Goal: Transaction & Acquisition: Purchase product/service

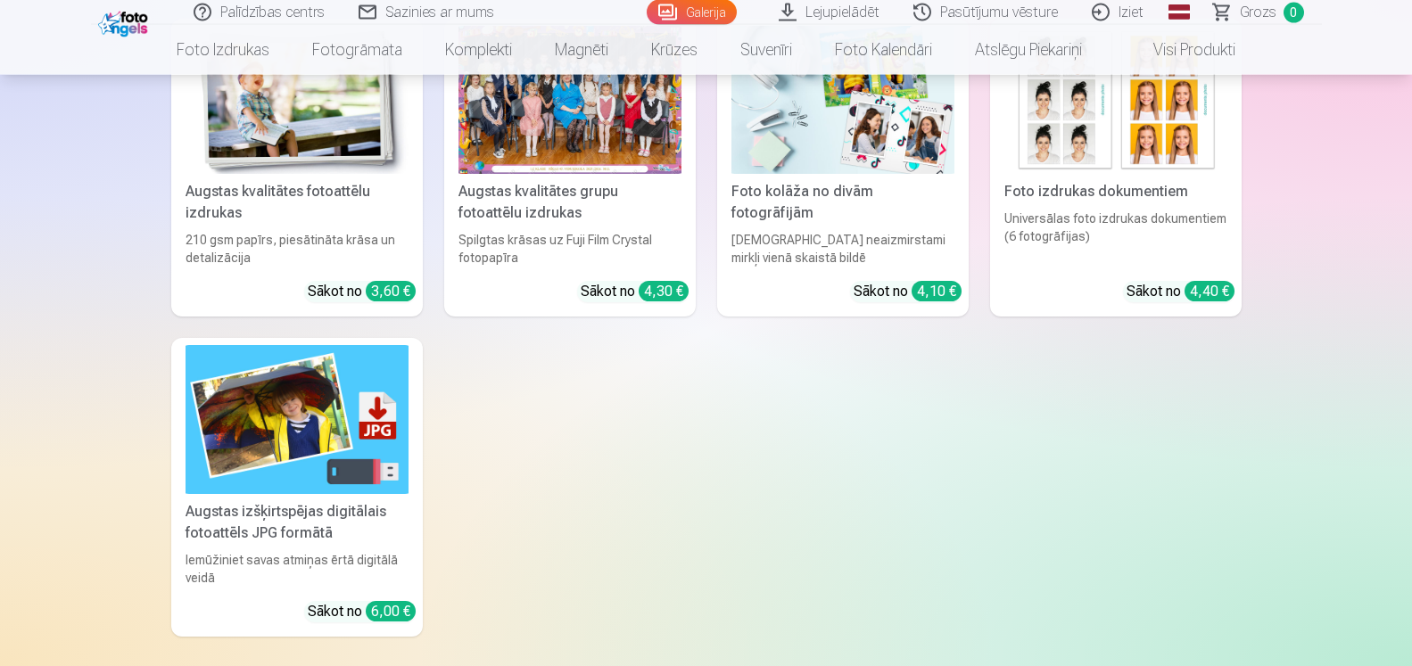
scroll to position [7916, 0]
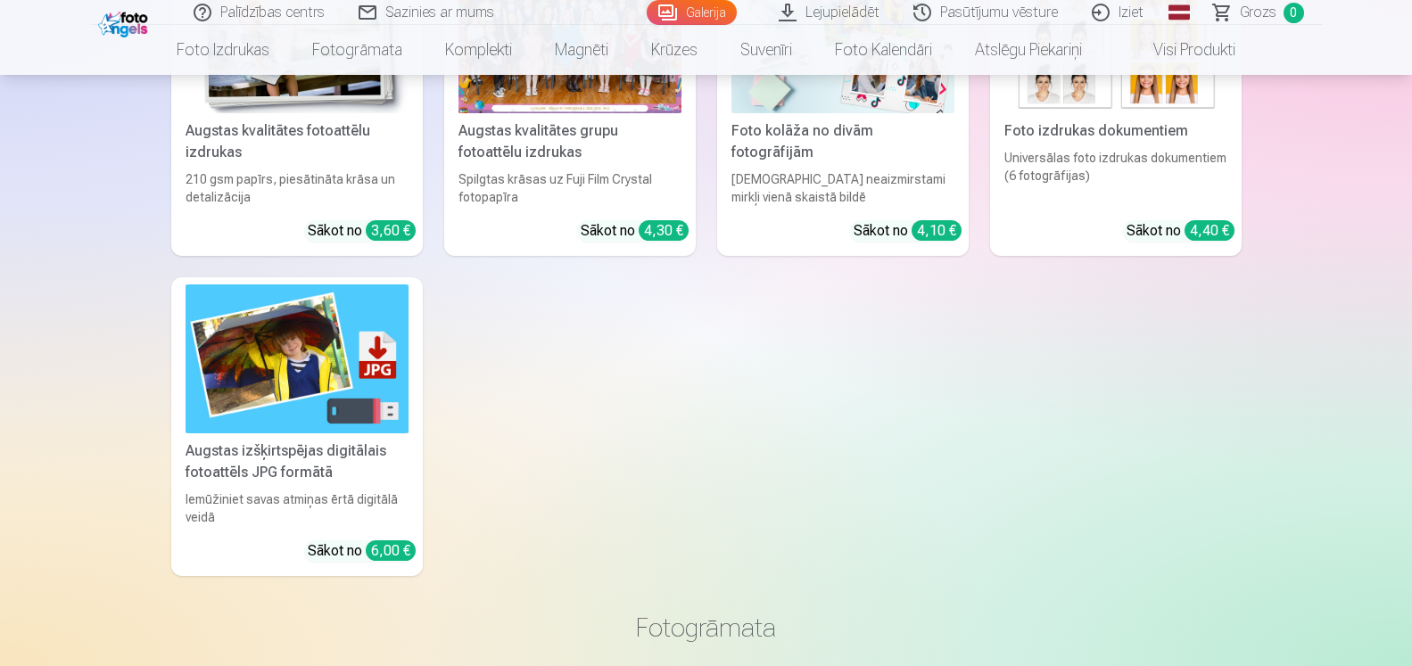
click at [388, 362] on img at bounding box center [297, 359] width 223 height 149
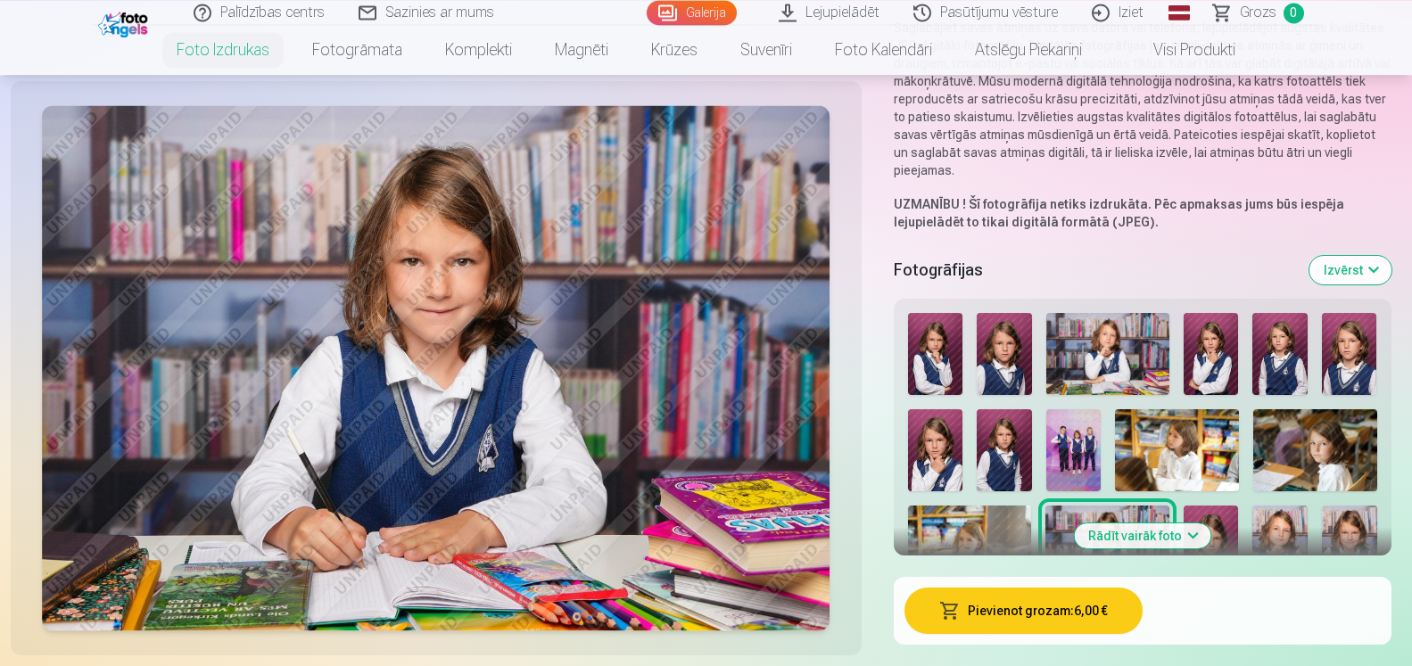
scroll to position [273, 0]
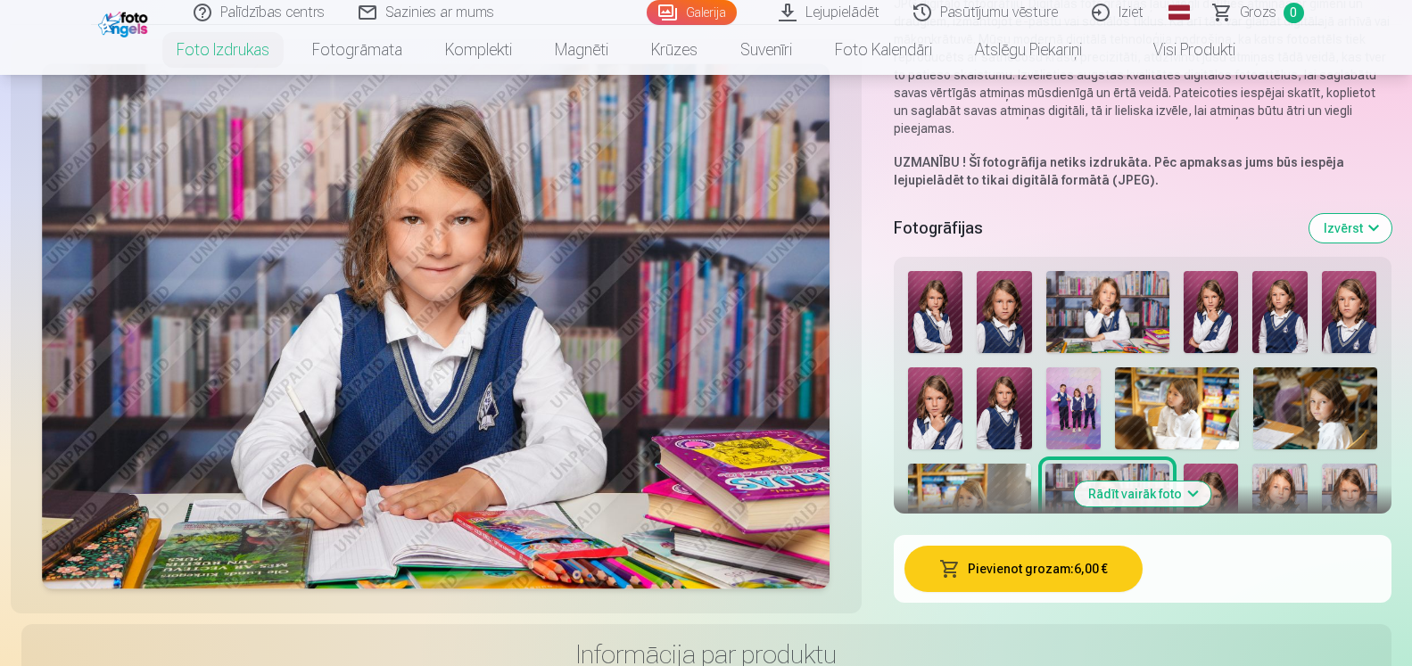
click at [1112, 323] on img at bounding box center [1107, 312] width 123 height 82
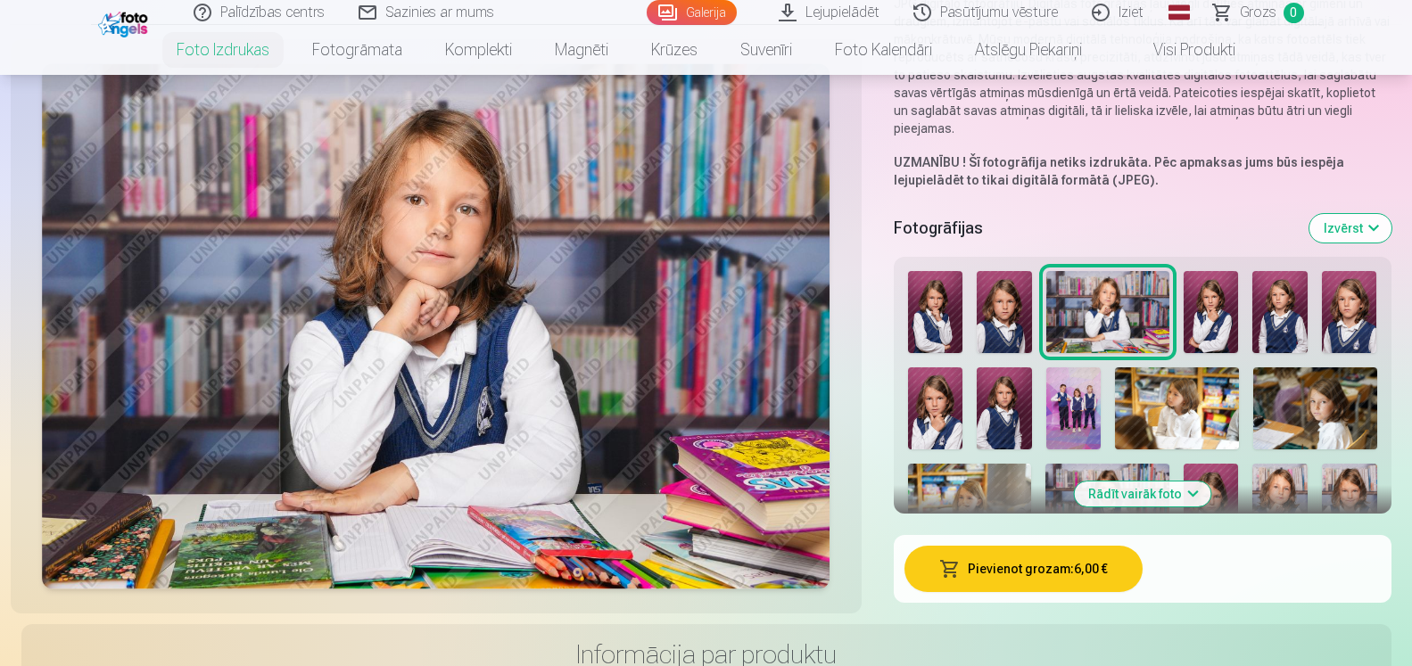
click at [1191, 491] on button "Rādīt vairāk foto" at bounding box center [1142, 494] width 136 height 25
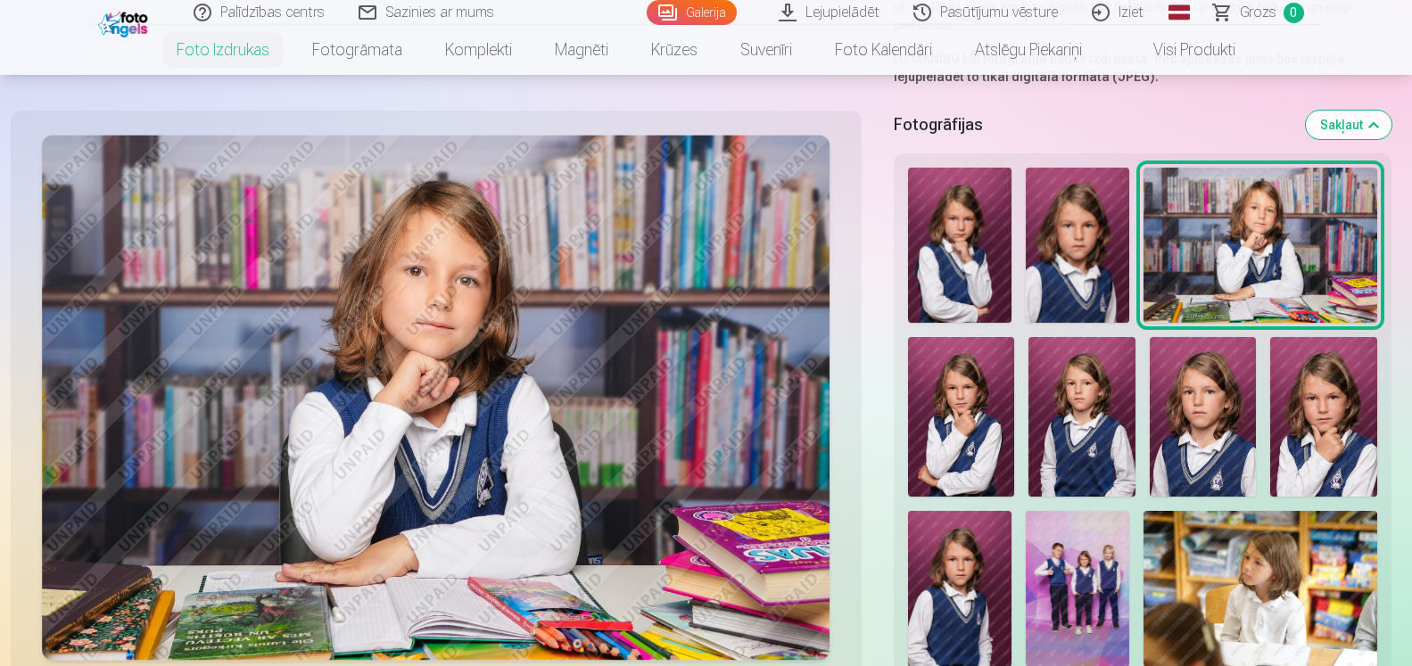
scroll to position [546, 0]
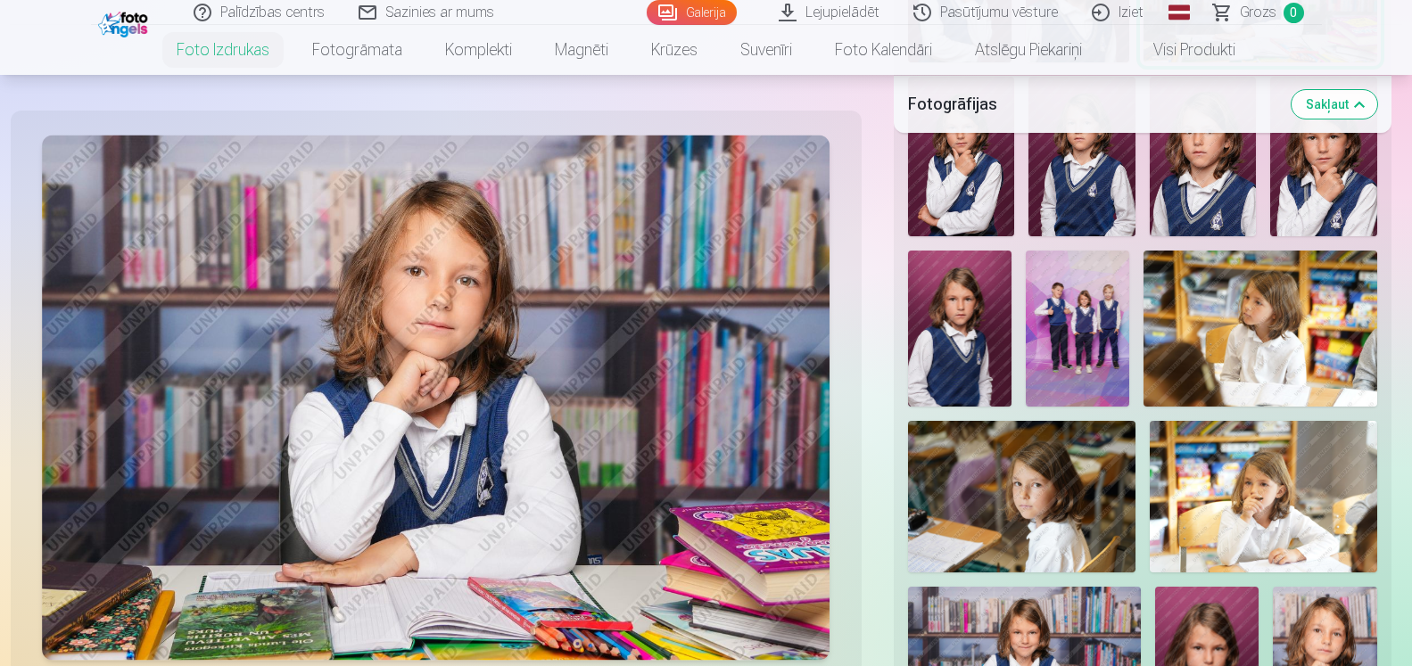
click at [1087, 501] on img at bounding box center [1021, 497] width 227 height 152
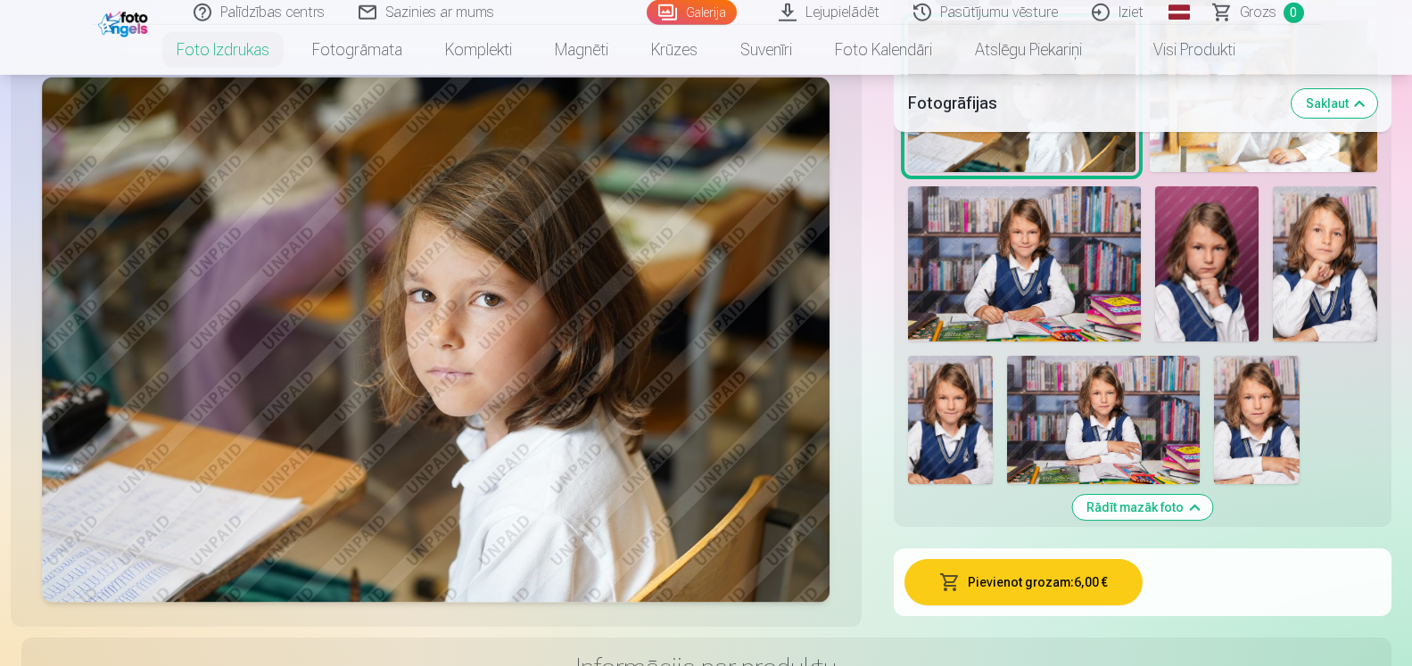
scroll to position [1274, 0]
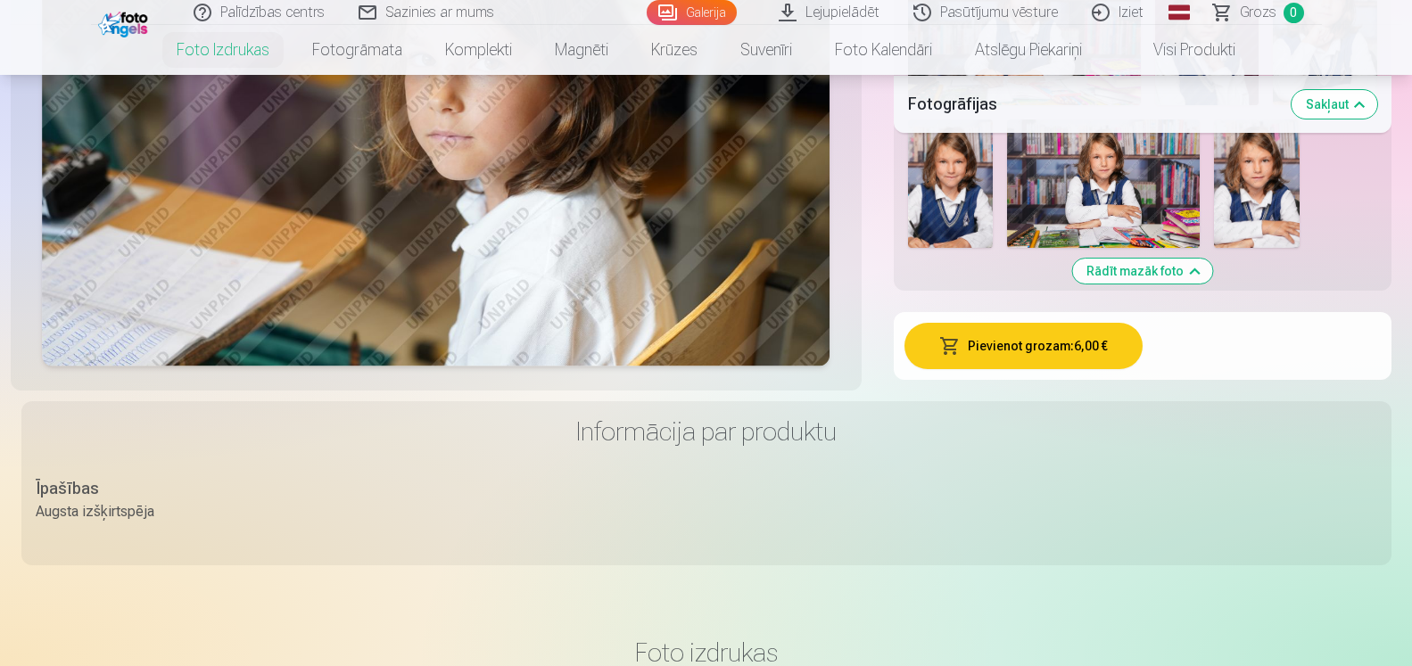
click at [1084, 350] on button "Pievienot grozam : 6,00 €" at bounding box center [1024, 346] width 238 height 46
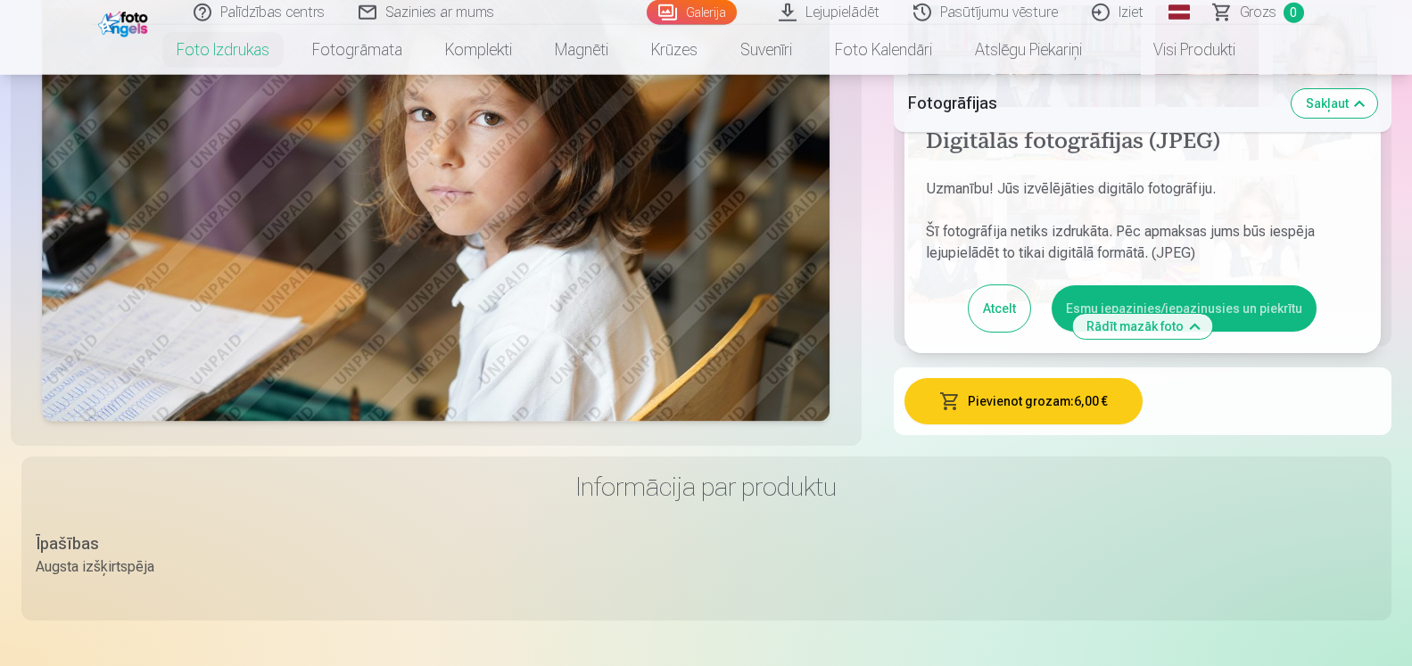
scroll to position [1183, 0]
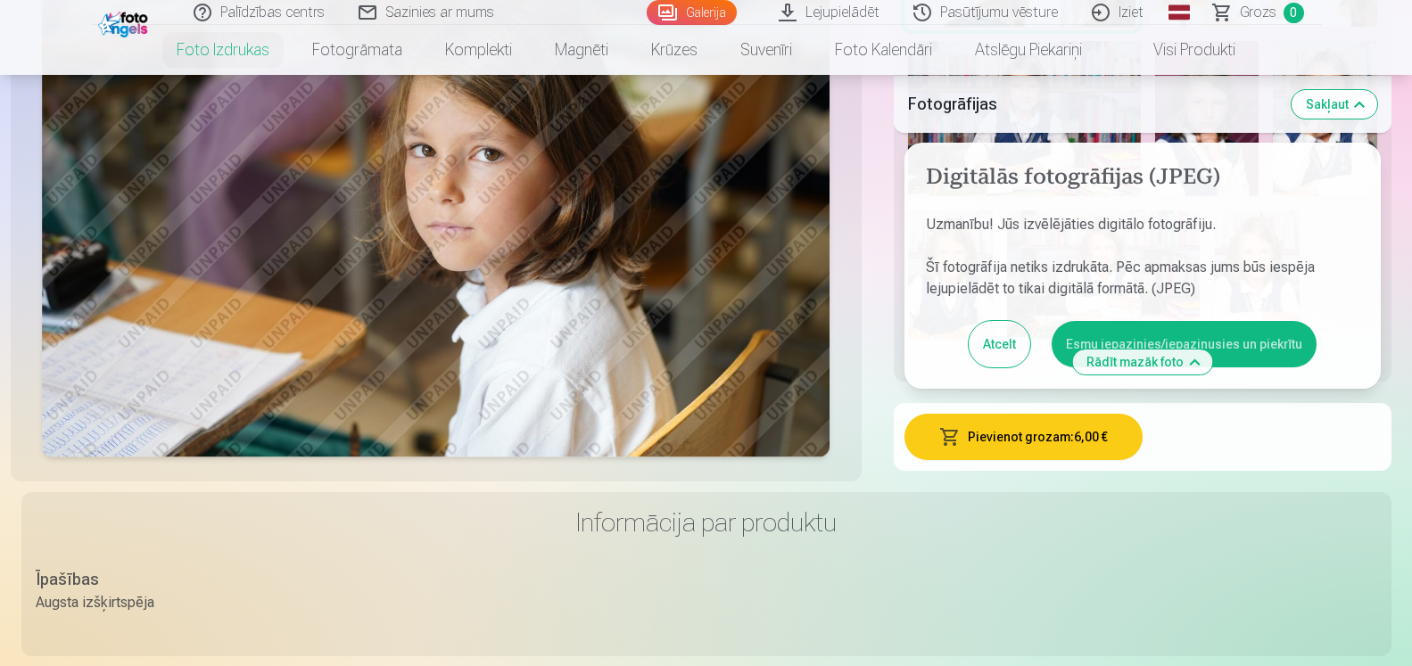
click at [1243, 354] on button "Esmu iepazinies/iepazinusies un piekrītu" at bounding box center [1184, 344] width 265 height 46
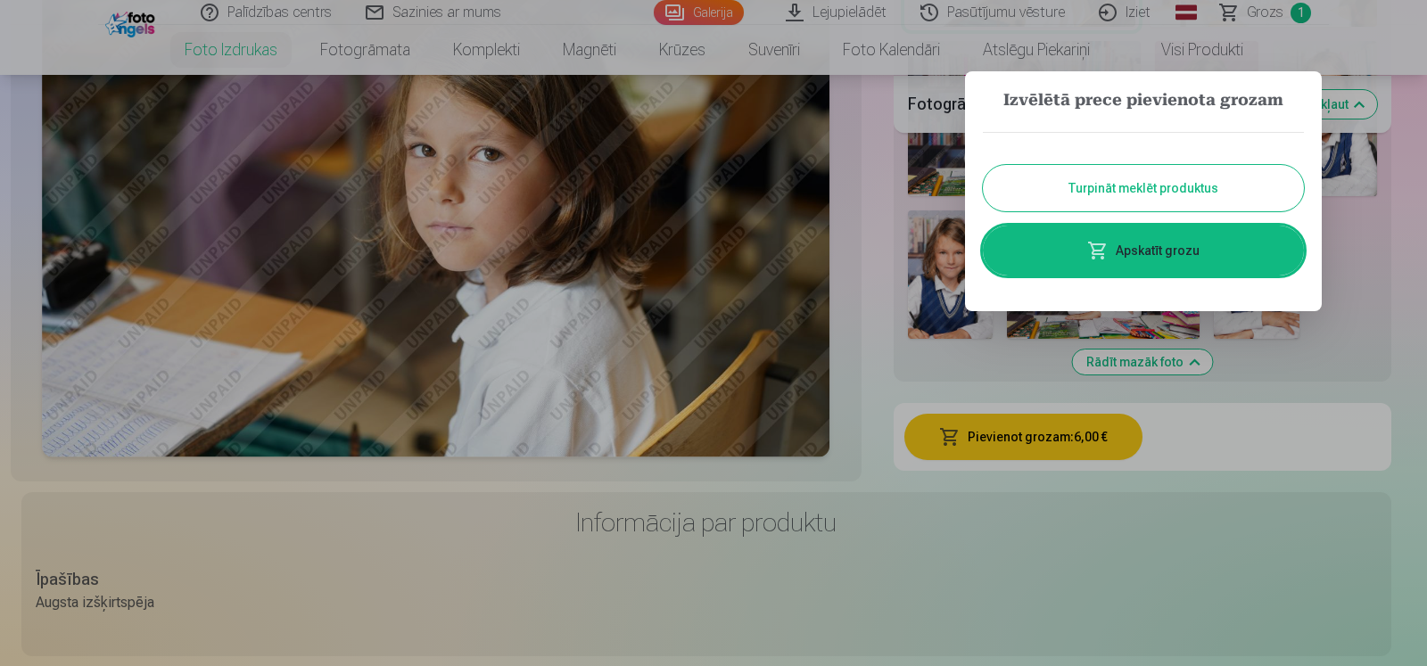
click at [1191, 253] on link "Apskatīt grozu" at bounding box center [1143, 251] width 321 height 50
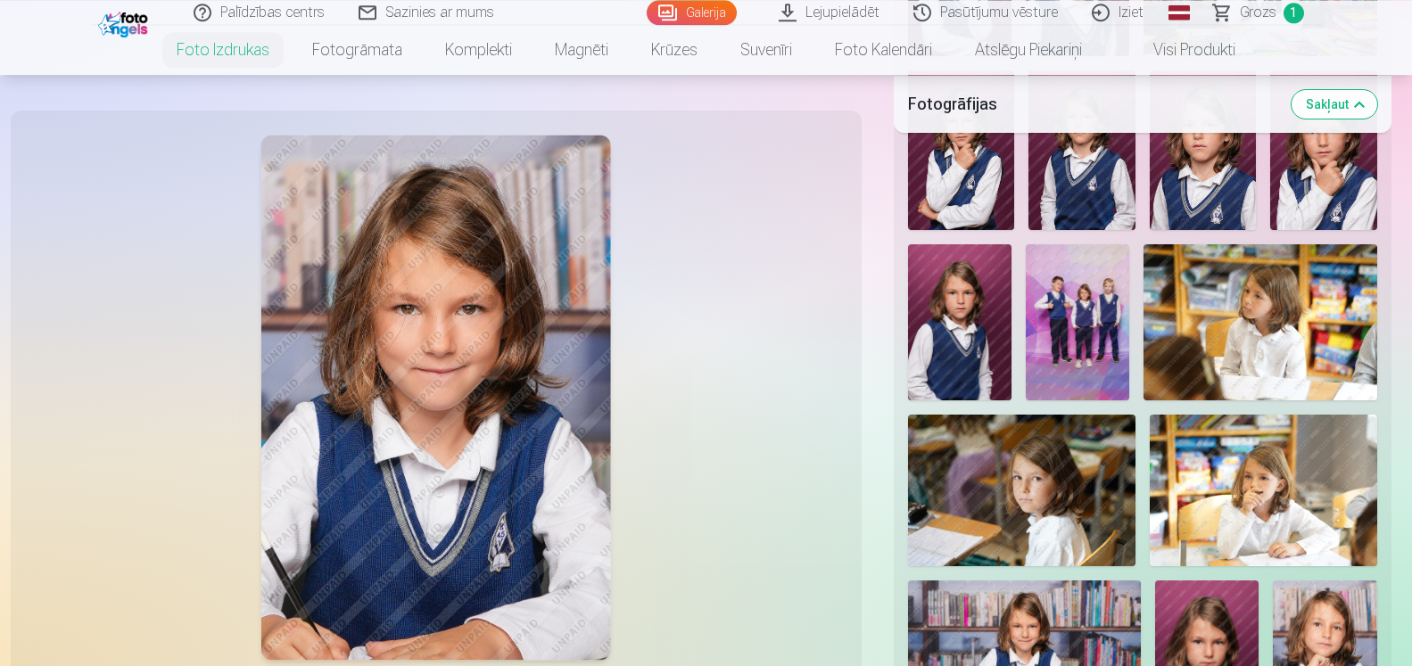
scroll to position [728, 0]
